Goal: Transaction & Acquisition: Purchase product/service

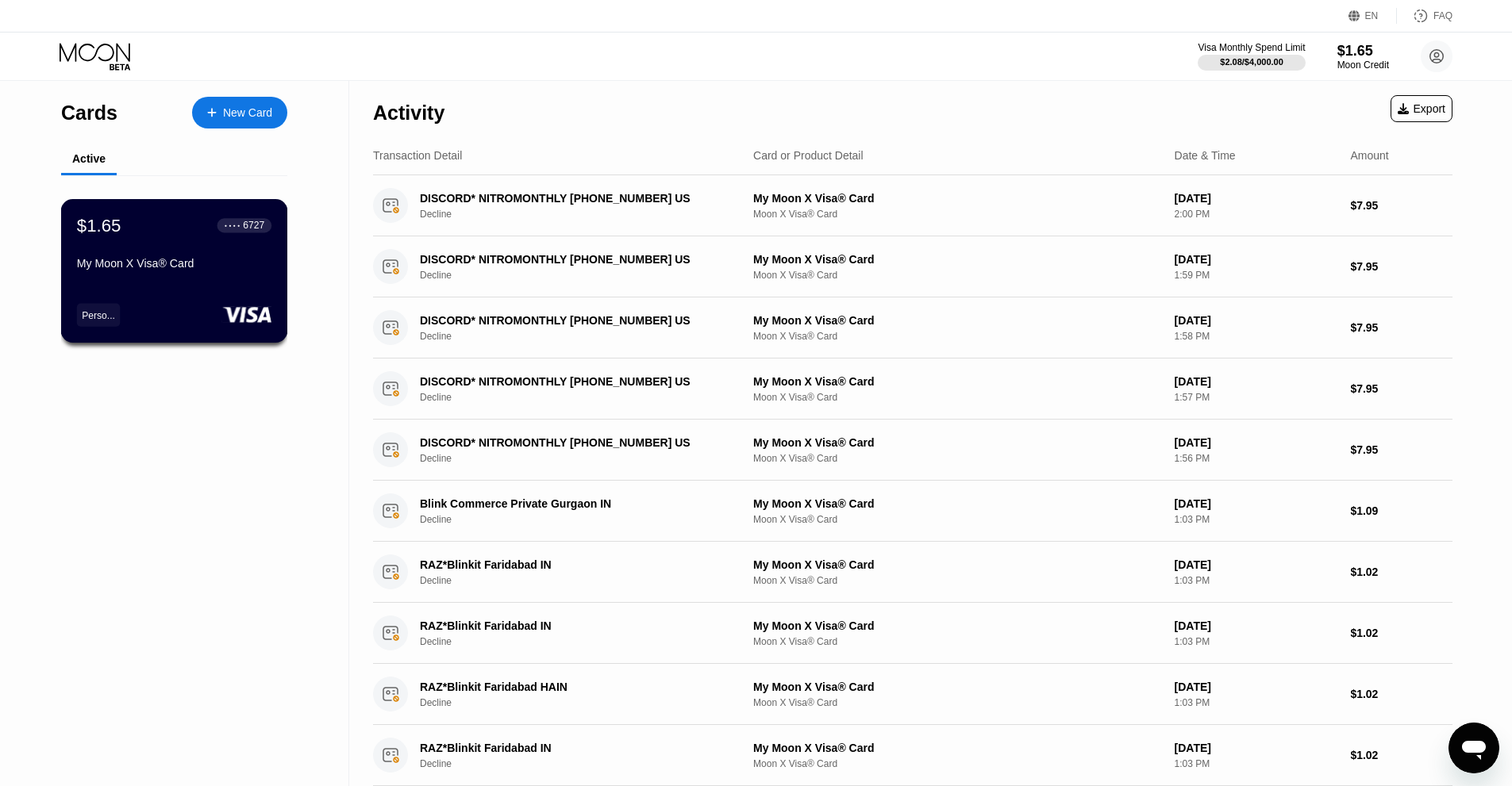
click at [200, 255] on div "$1.65 ● ● ● ● 6727 My Moon X Visa® Card" at bounding box center [174, 246] width 195 height 61
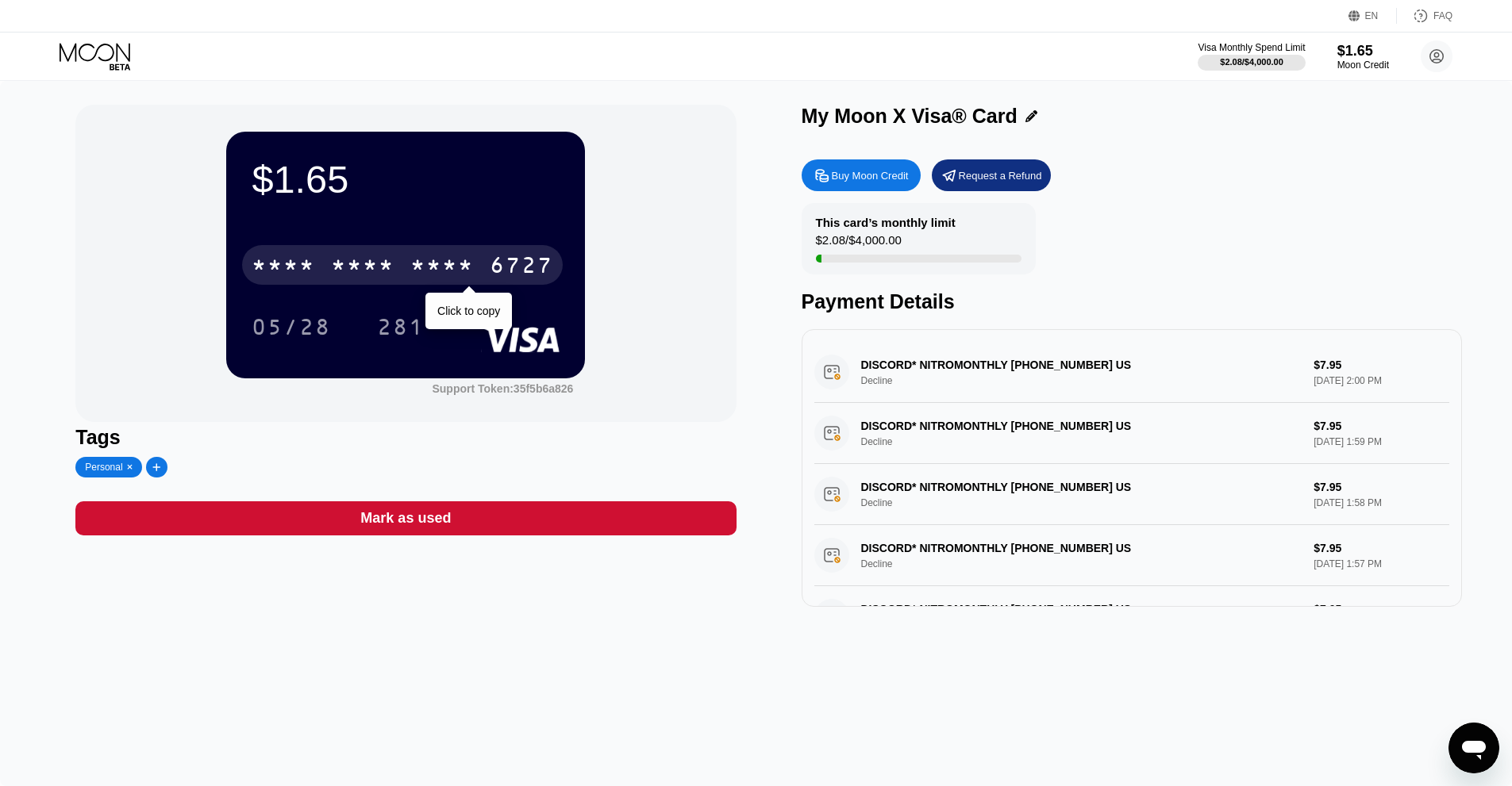
click at [419, 276] on div "* * * *" at bounding box center [442, 267] width 64 height 25
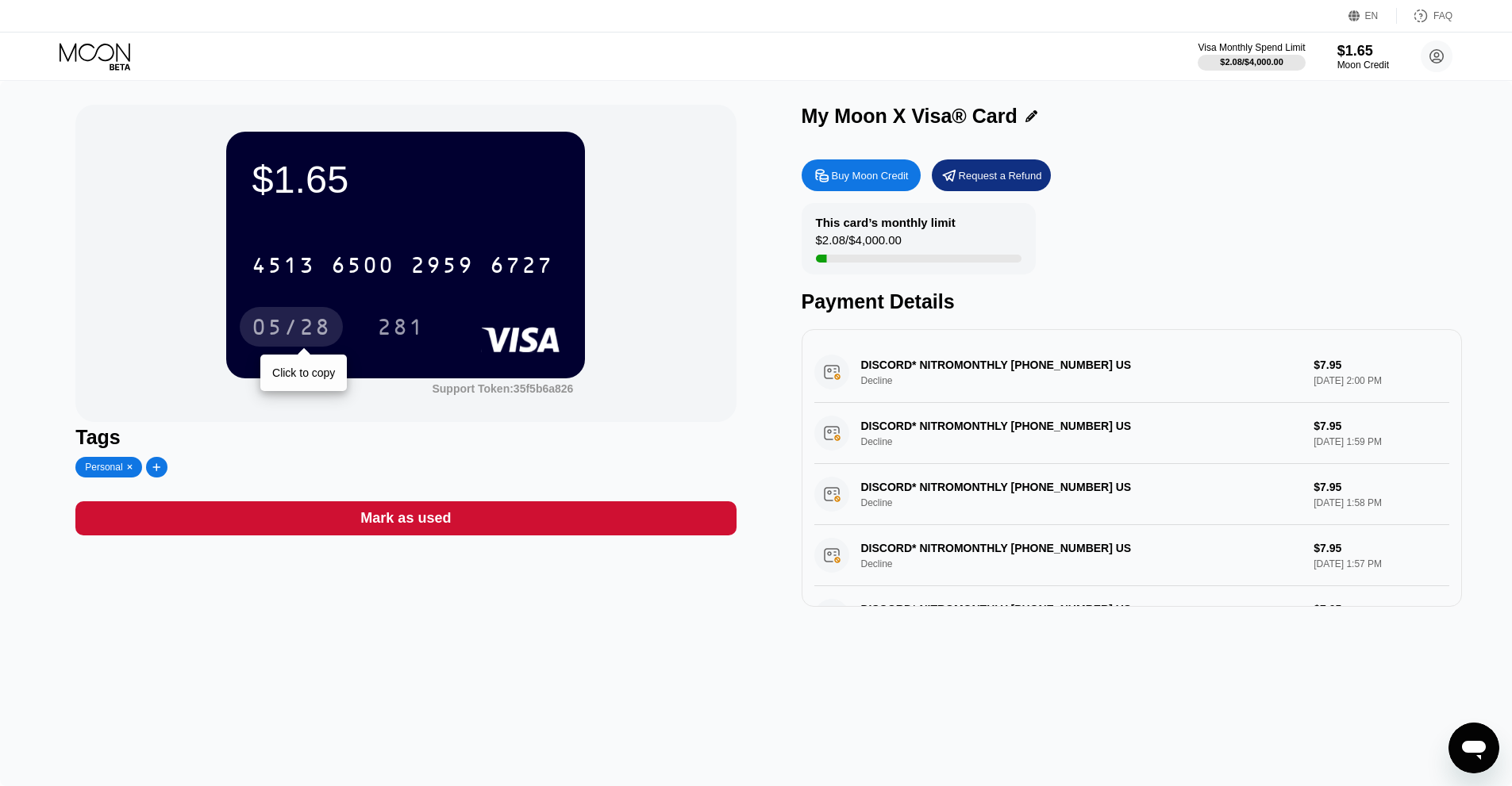
click at [304, 326] on div "05/28" at bounding box center [291, 329] width 79 height 25
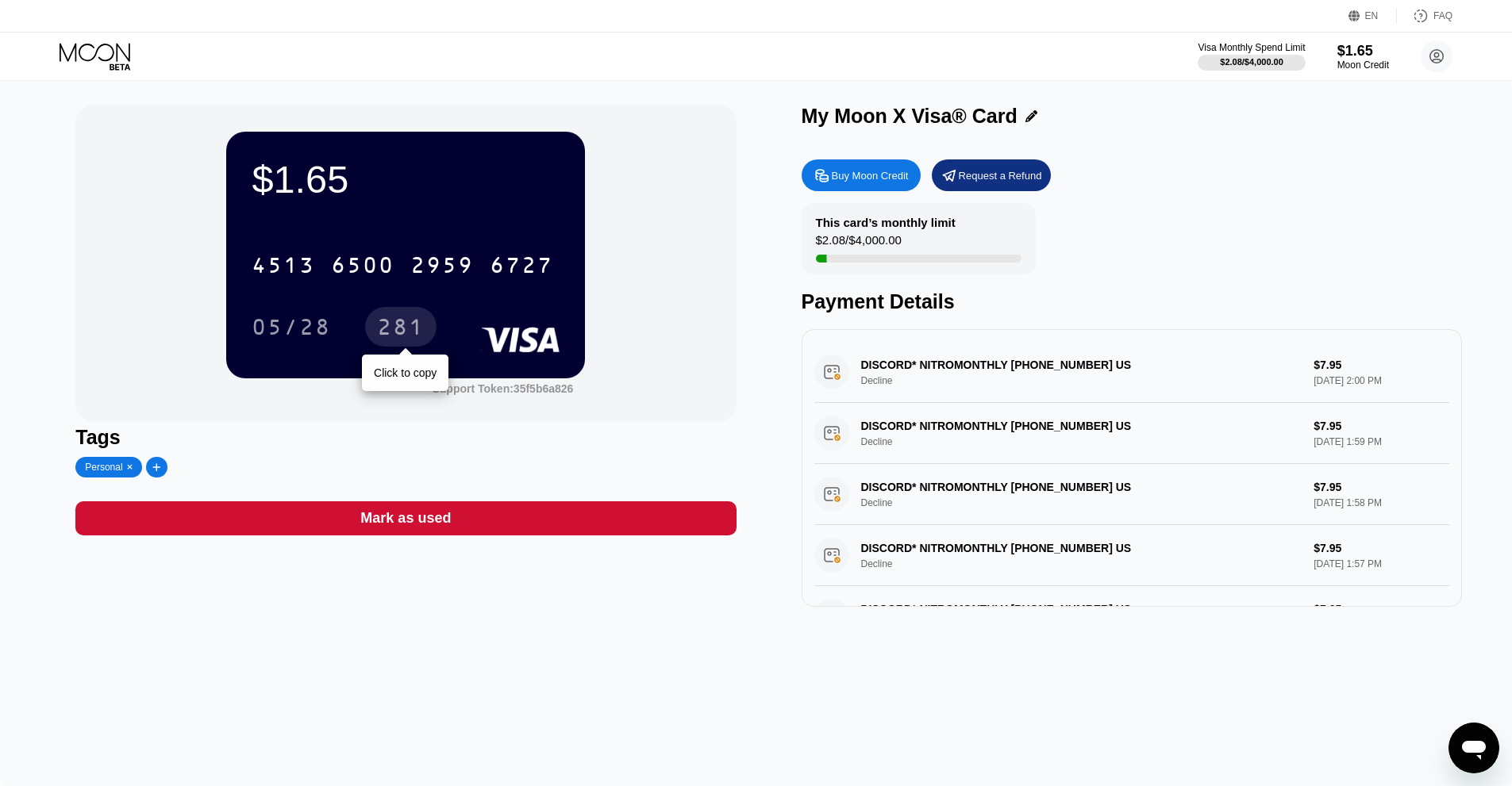
click at [424, 333] on div "281" at bounding box center [400, 329] width 48 height 25
click at [891, 166] on div "Buy Moon Credit" at bounding box center [861, 174] width 119 height 32
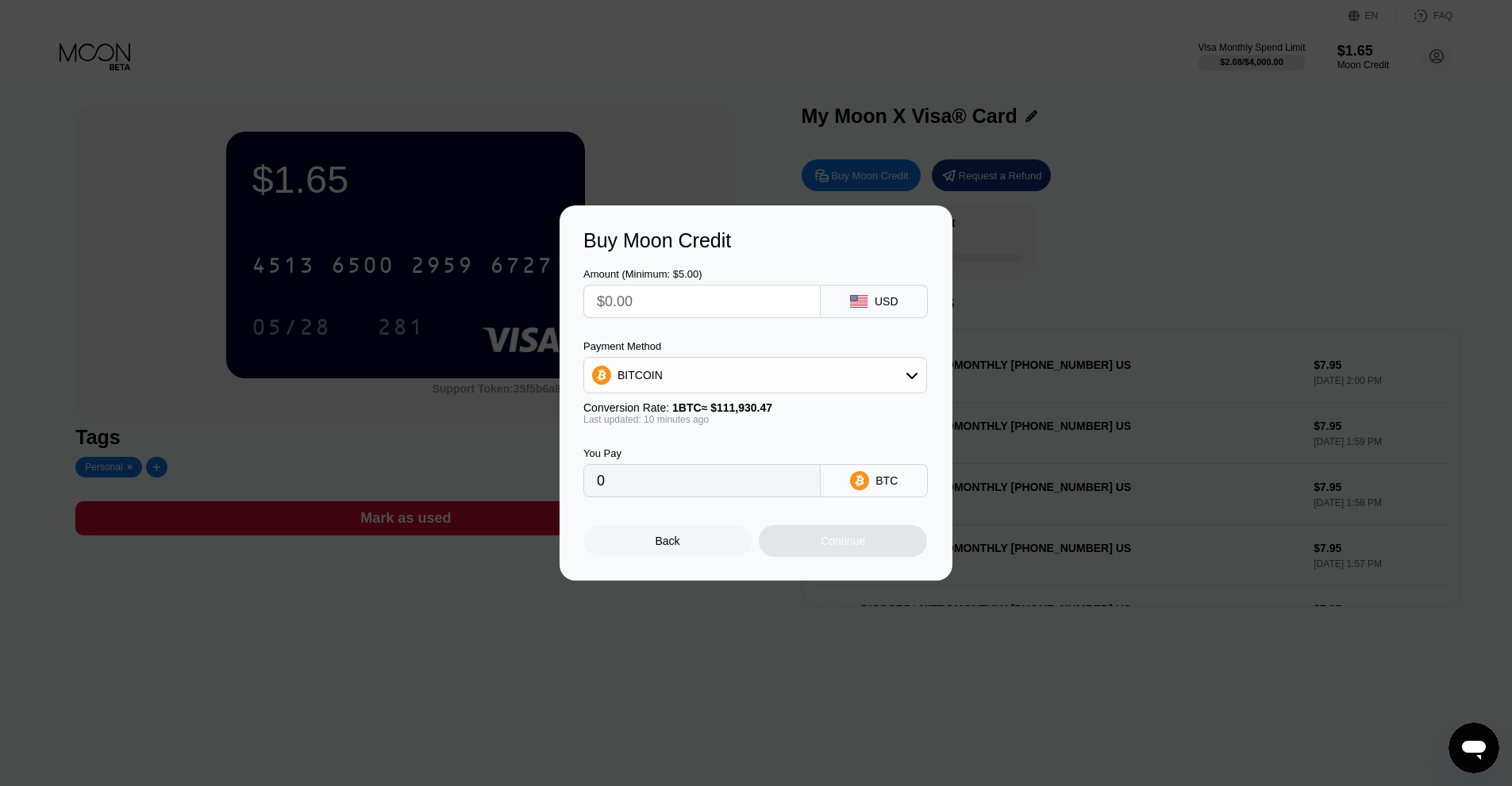
click at [633, 309] on input "text" at bounding box center [701, 301] width 210 height 32
type input "$4"
type input "0.00003571"
type input "$44"
type input "0.00039278"
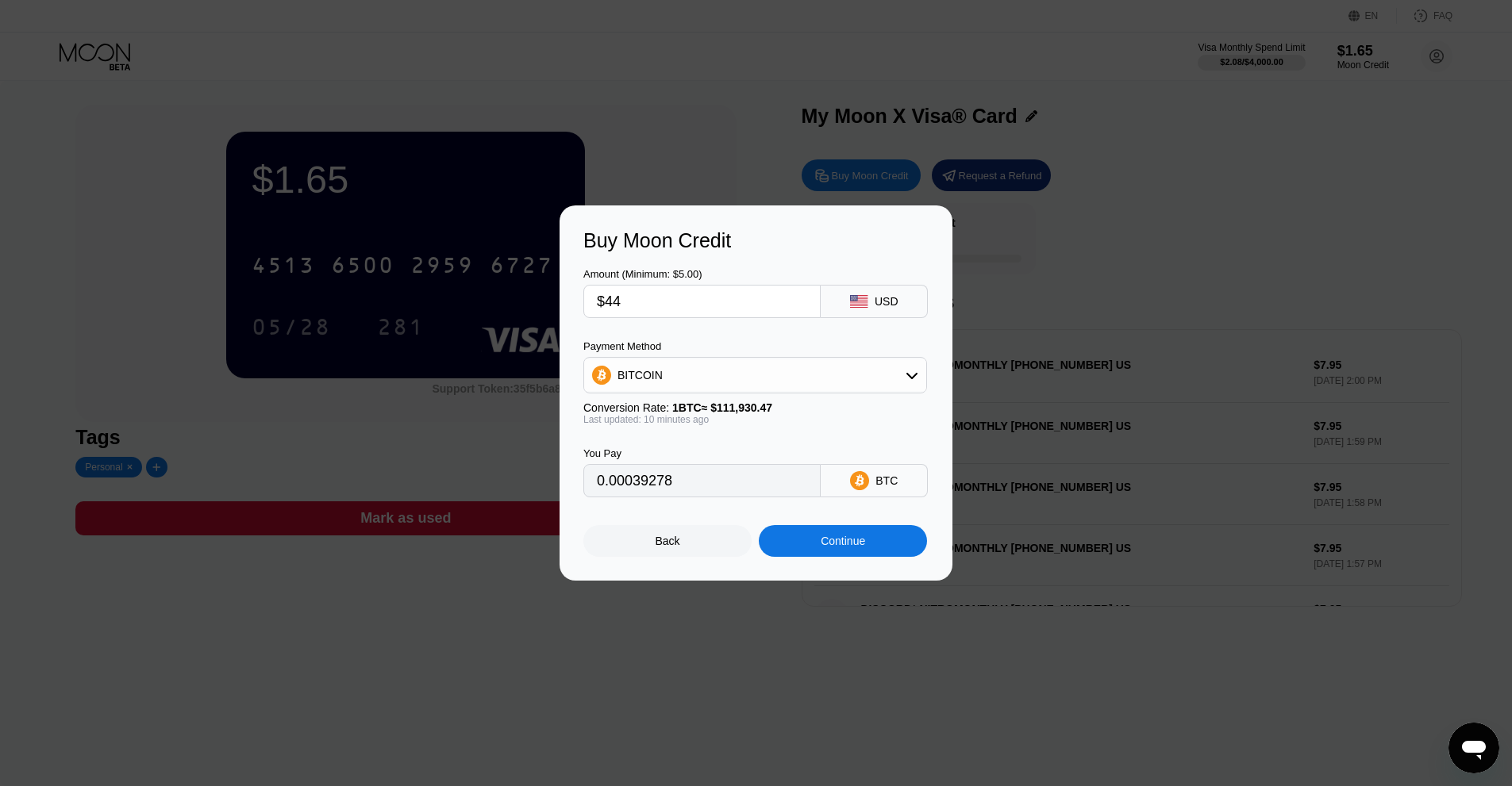
click at [659, 489] on input "0.00039278" at bounding box center [701, 480] width 210 height 32
click at [658, 293] on input "$44" at bounding box center [701, 301] width 210 height 32
type input "$4"
type input "0.00003571"
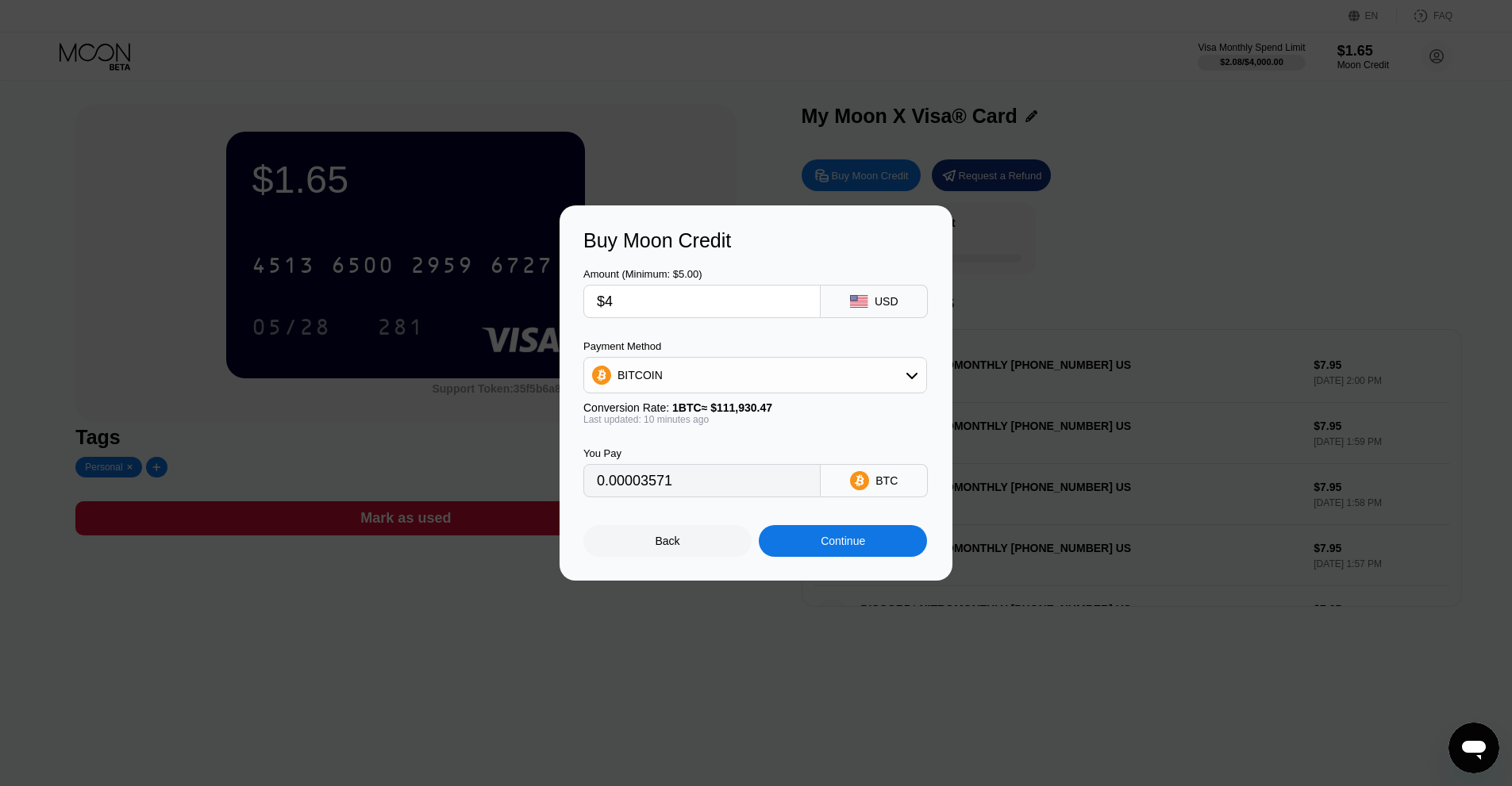
type input "$43"
type input "0.00038385"
type input "$4"
type input "0.00003571"
type input "$44"
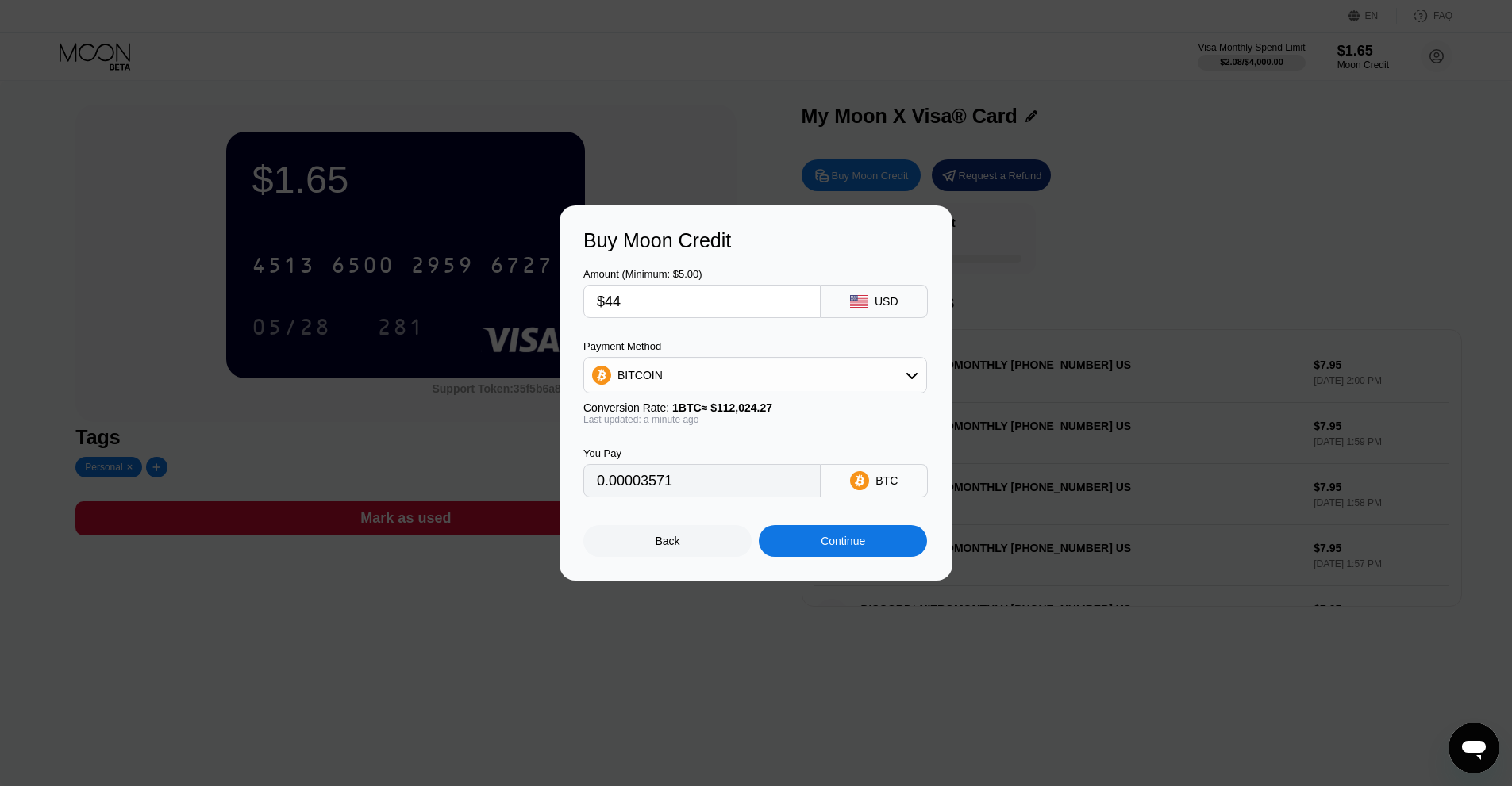
type input "0.00039278"
type input "$44"
click at [823, 548] on div "Continue" at bounding box center [842, 541] width 44 height 13
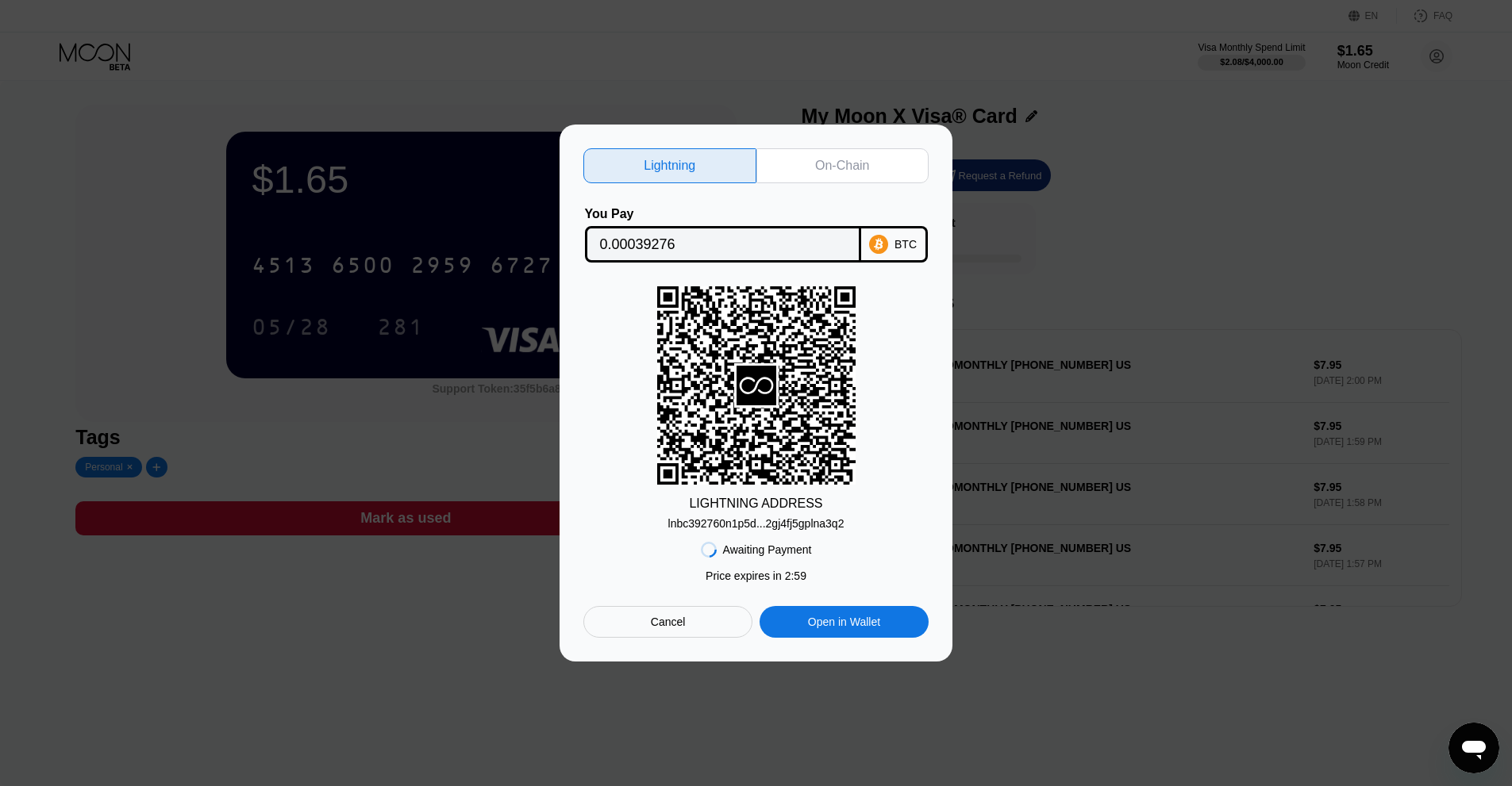
click at [844, 158] on div "On-Chain" at bounding box center [842, 166] width 54 height 16
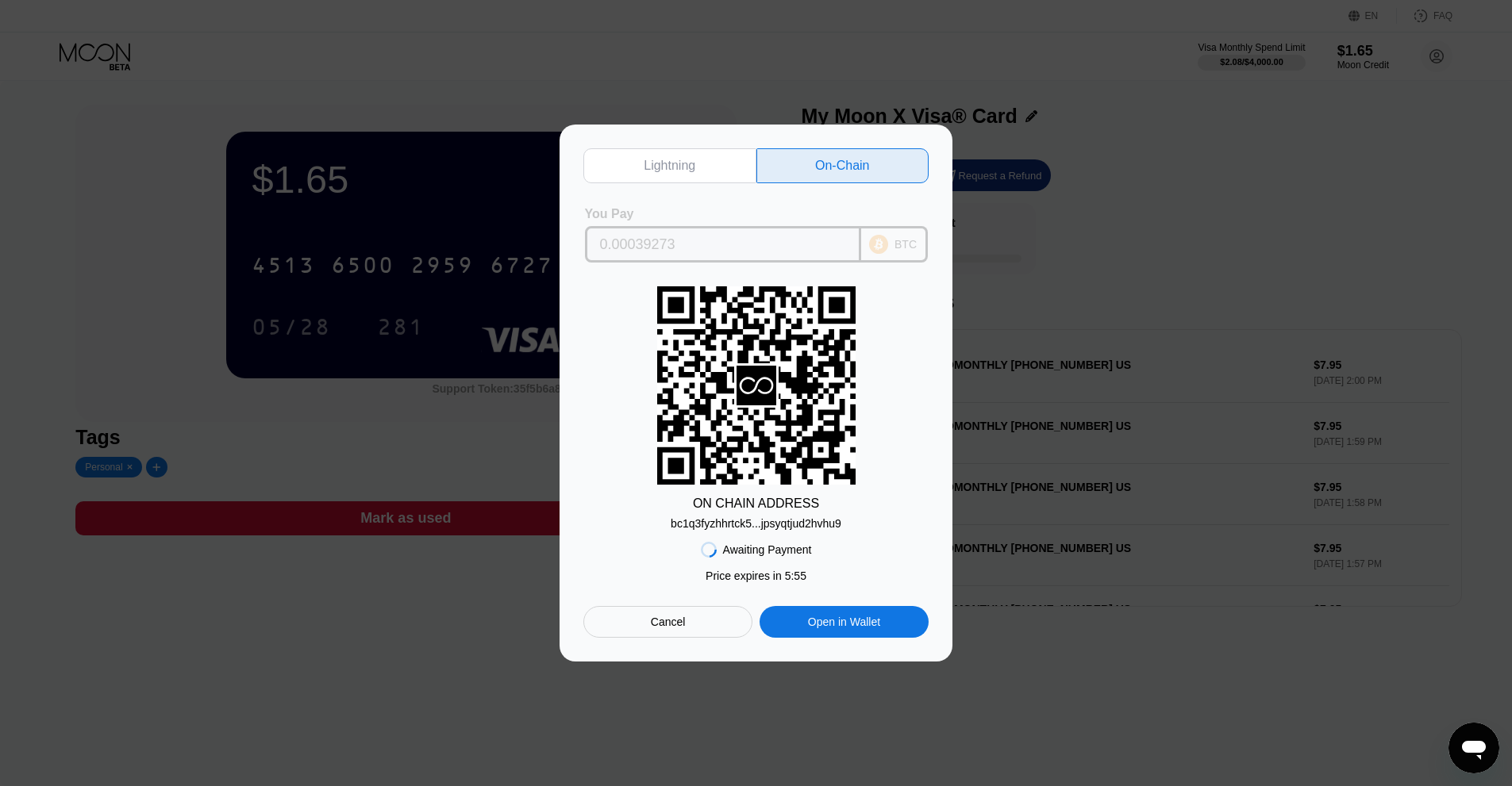
click at [659, 243] on input "0.00039273" at bounding box center [722, 244] width 246 height 32
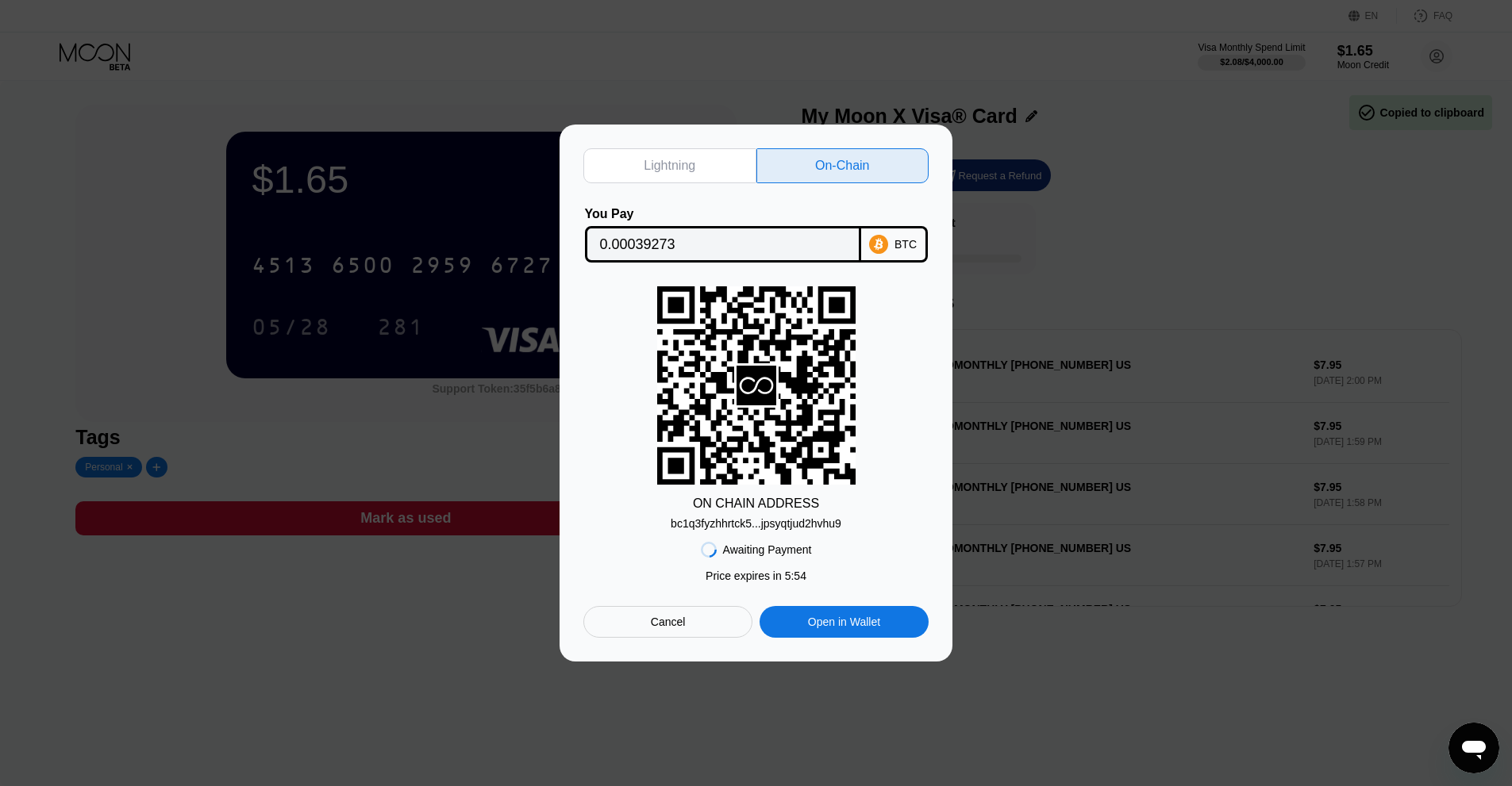
click at [802, 523] on div "bc1q3fyzhhrtck5...jpsyqtjud2hvhu9" at bounding box center [756, 523] width 171 height 13
drag, startPoint x: 629, startPoint y: 242, endPoint x: 634, endPoint y: 275, distance: 33.4
click at [630, 242] on input "0.00039273" at bounding box center [722, 244] width 246 height 32
drag, startPoint x: 701, startPoint y: 617, endPoint x: 719, endPoint y: 615, distance: 18.1
click at [701, 617] on div "Cancel" at bounding box center [668, 621] width 169 height 32
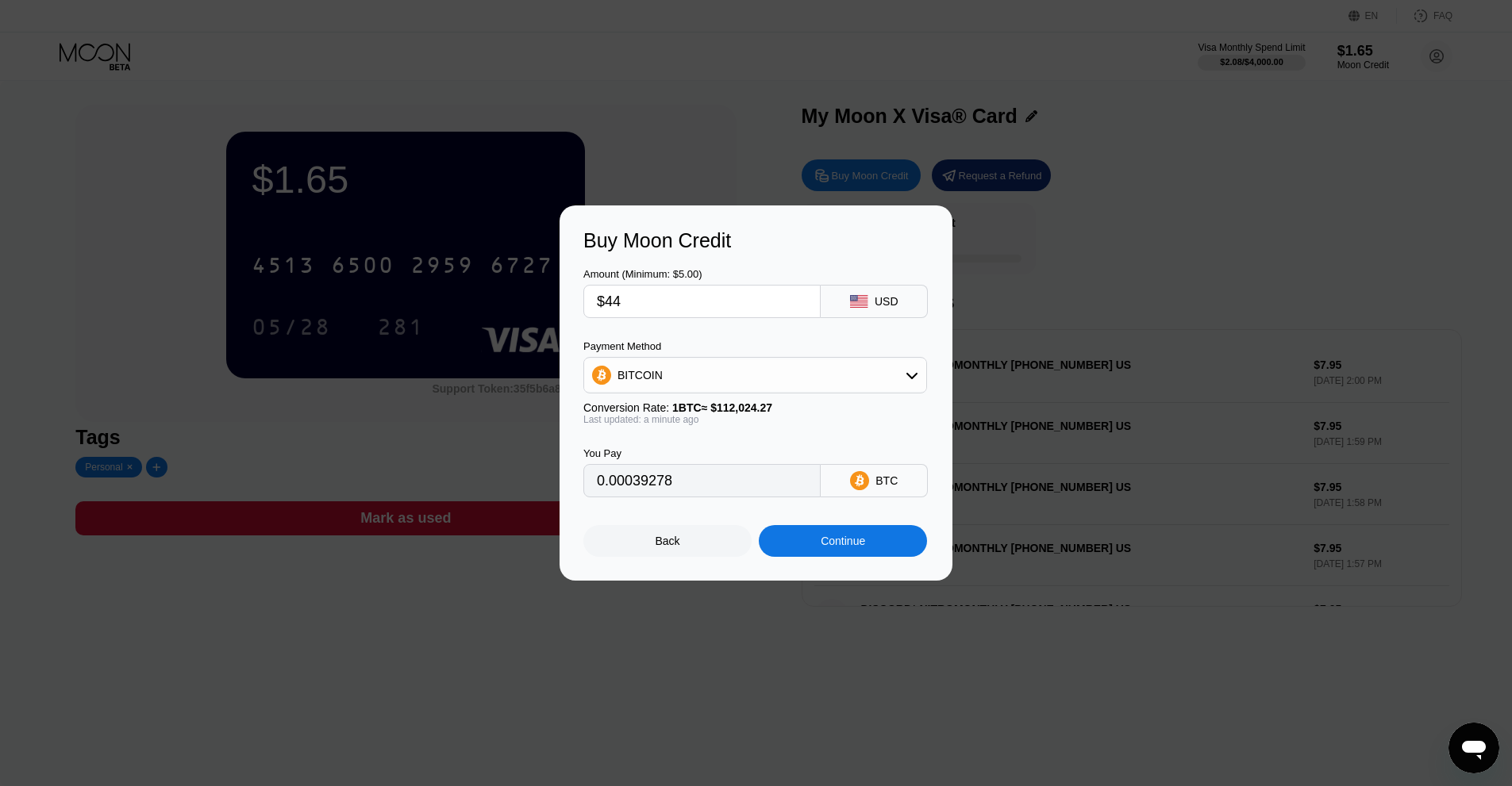
click at [678, 286] on input "$44" at bounding box center [701, 301] width 210 height 32
type input "$44.20"
type input "0.00039456"
click at [690, 309] on input "$44.20" at bounding box center [701, 301] width 210 height 32
click at [575, 305] on div "Buy Moon Credit Amount (Minimum: $5.00) $44.20 USD Payment Method BITCOIN Conve…" at bounding box center [756, 393] width 393 height 375
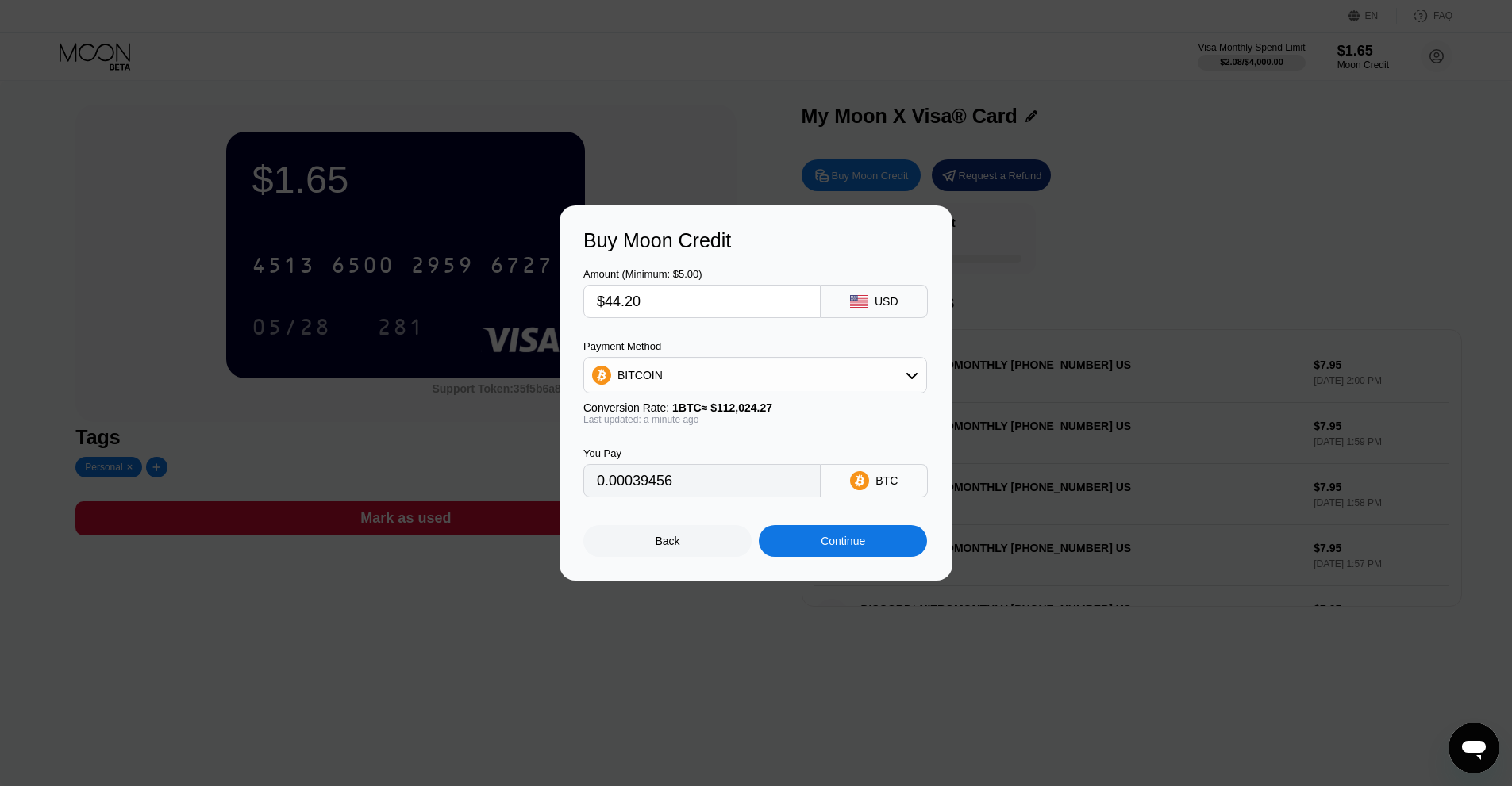
click at [642, 306] on input "$44.20" at bounding box center [701, 301] width 210 height 32
type input "$44."
type input "0.00039278"
type input "$4"
type input "0.00003571"
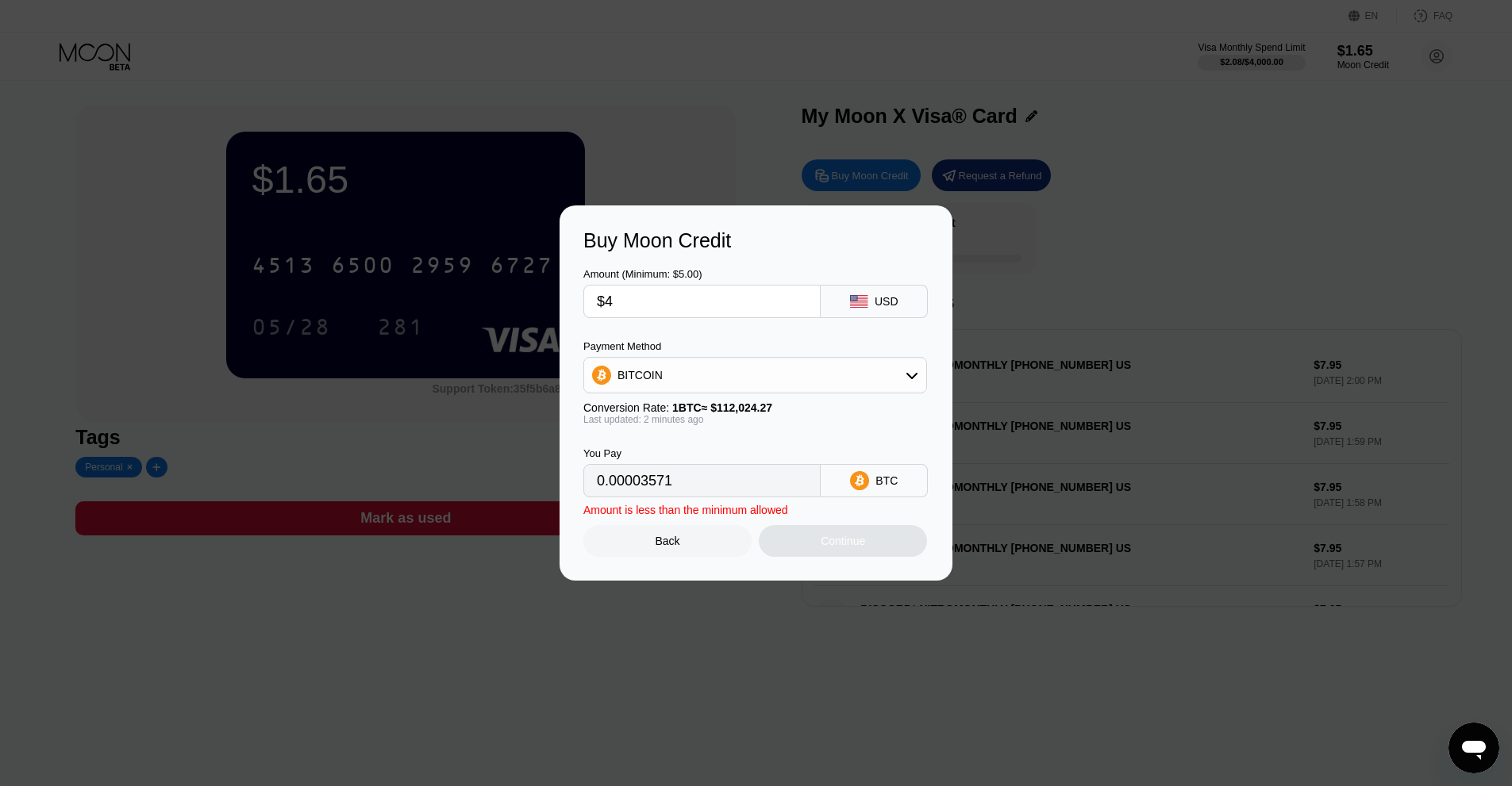
type input "$43"
type input "0.00038385"
type input "$43"
click at [835, 548] on div "Continue" at bounding box center [842, 541] width 44 height 13
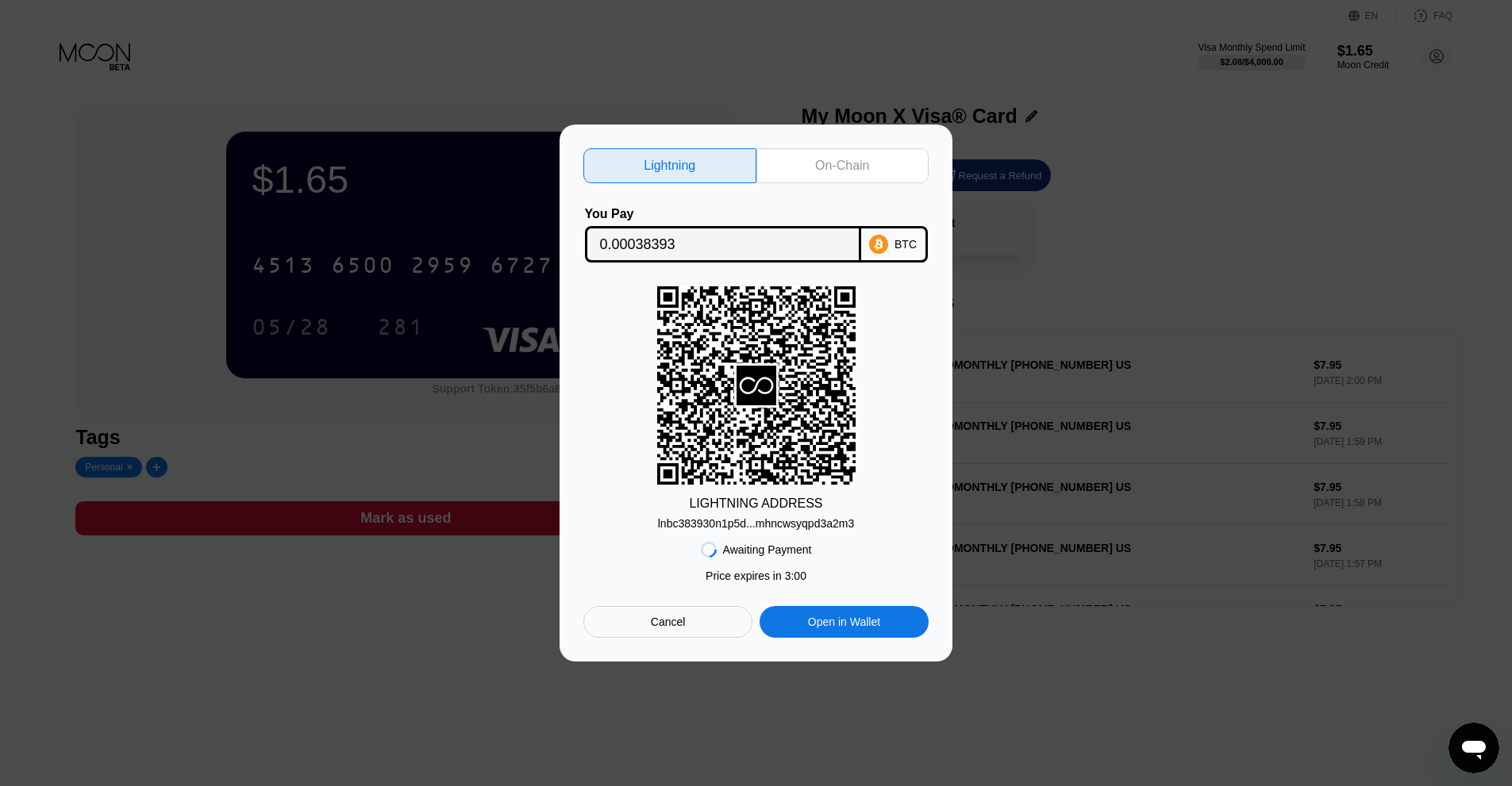
click at [856, 170] on div "On-Chain" at bounding box center [843, 166] width 173 height 35
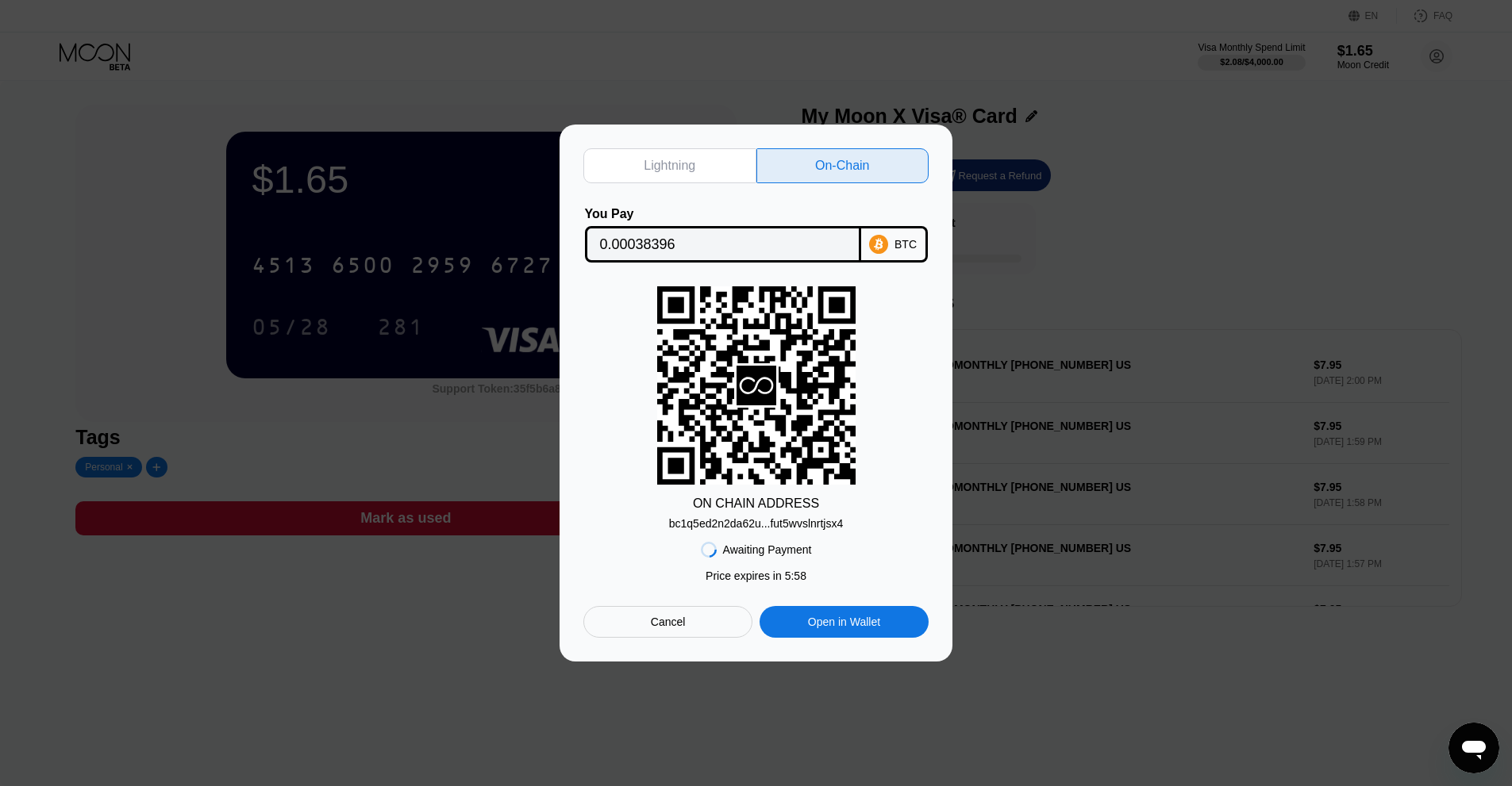
click at [762, 519] on div "bc1q5ed2n2da62u...fut5wvslnrtjsx4" at bounding box center [756, 523] width 174 height 13
drag, startPoint x: 640, startPoint y: 236, endPoint x: 649, endPoint y: 273, distance: 38.1
click at [640, 236] on input "0.00038396" at bounding box center [722, 244] width 246 height 32
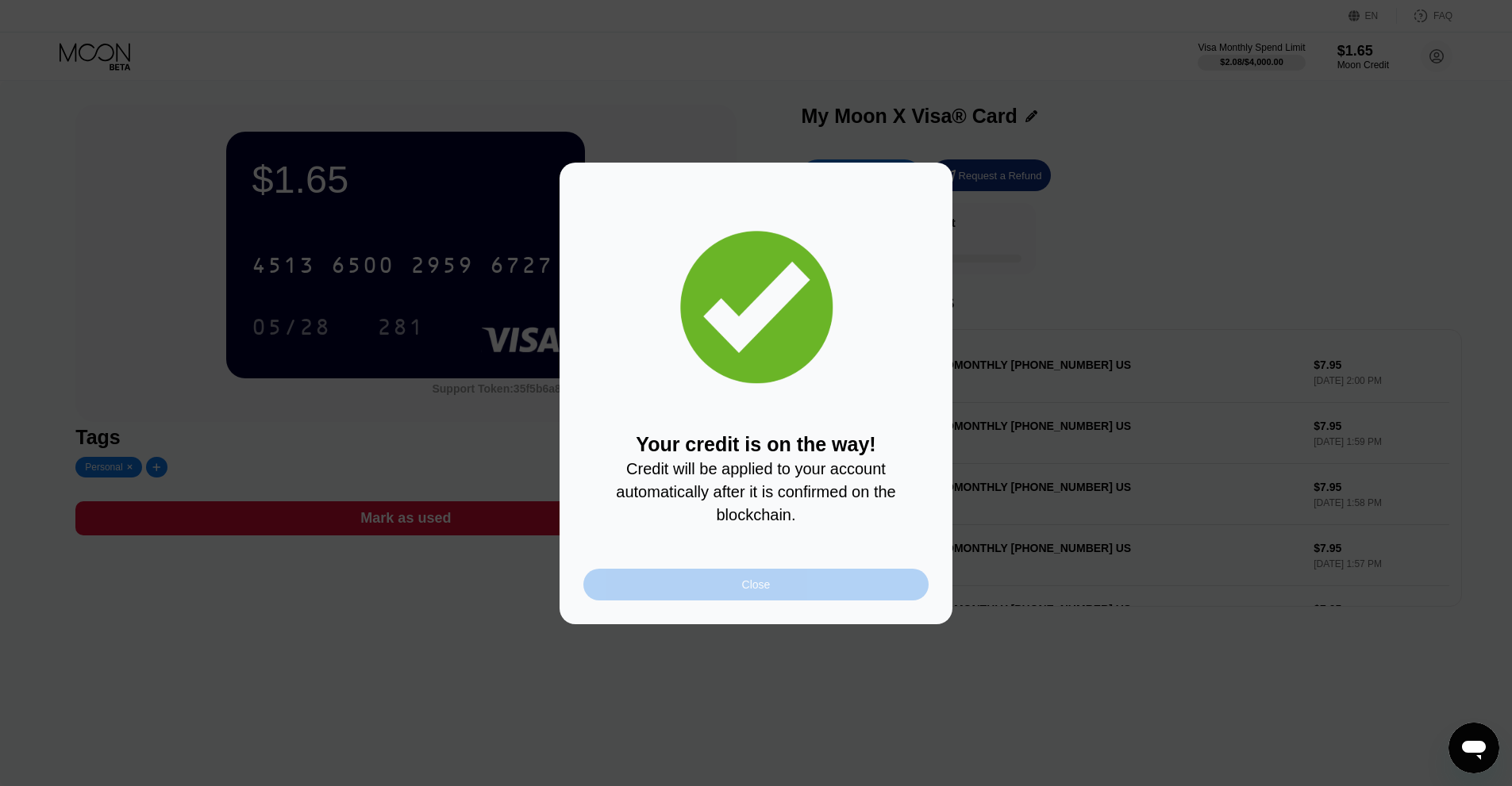
drag, startPoint x: 701, startPoint y: 587, endPoint x: 689, endPoint y: 586, distance: 12.0
click at [701, 587] on div "Close" at bounding box center [756, 584] width 345 height 32
